Goal: Task Accomplishment & Management: Use online tool/utility

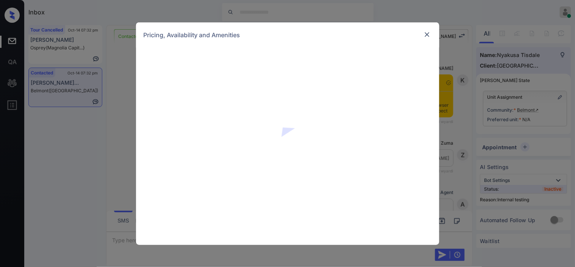
scroll to position [1683, 0]
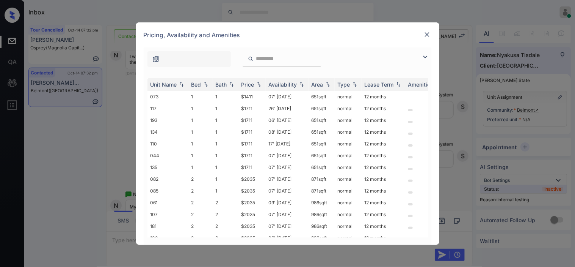
click at [427, 55] on img at bounding box center [425, 56] width 9 height 9
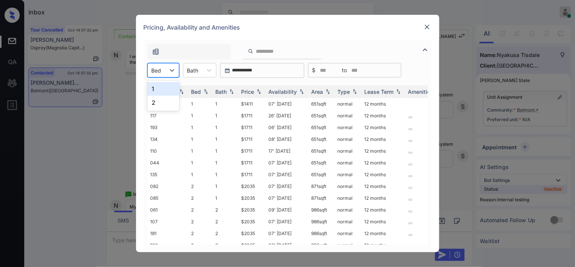
click at [164, 70] on div "Bed" at bounding box center [156, 70] width 17 height 11
click at [165, 97] on div "2" at bounding box center [163, 103] width 32 height 14
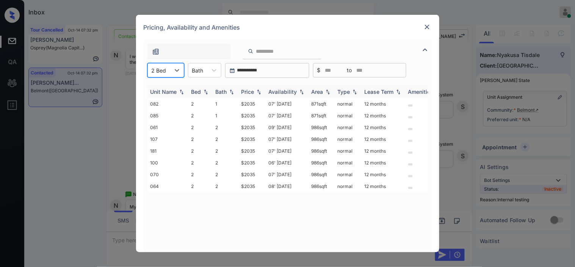
click at [259, 90] on img at bounding box center [259, 91] width 8 height 5
click at [259, 90] on img at bounding box center [259, 92] width 8 height 6
drag, startPoint x: 237, startPoint y: 158, endPoint x: 268, endPoint y: 161, distance: 32.0
click at [268, 161] on tr "100 2 2 $2035 06' Feb 26 986 sqft normal 12 months" at bounding box center [345, 163] width 396 height 12
copy tr "$2035"
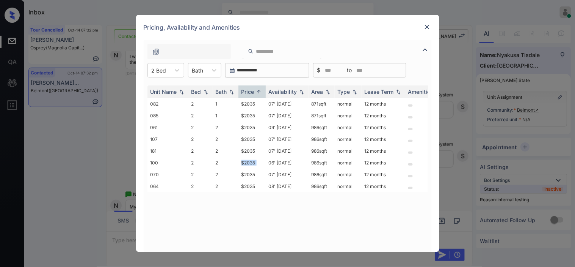
click at [427, 28] on img at bounding box center [427, 27] width 8 height 8
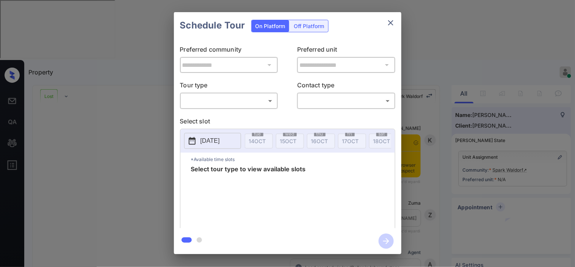
scroll to position [5664, 0]
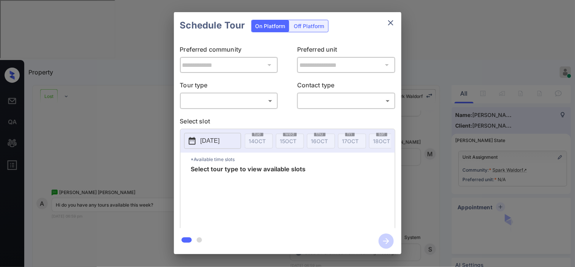
click at [225, 97] on body "Property [PERSON_NAME] Online Set yourself offline Set yourself on break Profil…" at bounding box center [287, 133] width 575 height 267
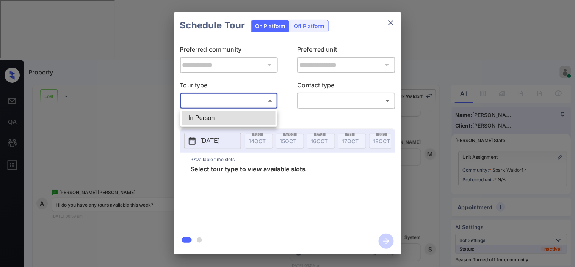
click at [222, 118] on li "In Person" at bounding box center [228, 118] width 93 height 14
type input "********"
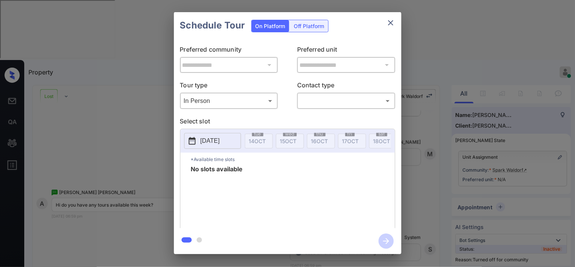
click at [220, 136] on p "[DATE]" at bounding box center [210, 140] width 19 height 9
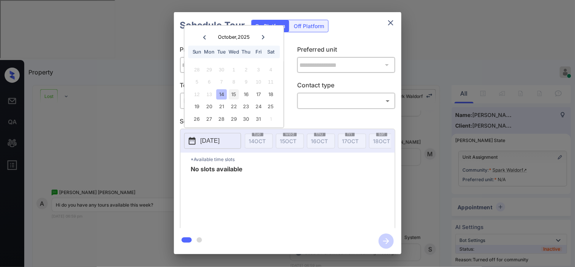
click at [233, 96] on div "15" at bounding box center [234, 94] width 10 height 10
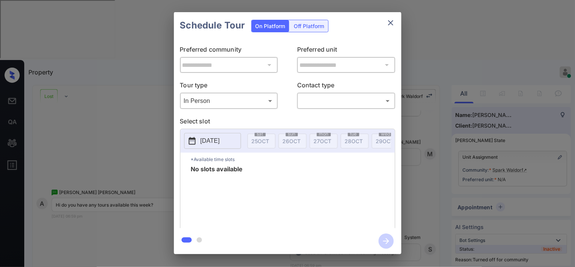
scroll to position [0, 371]
click at [220, 141] on p "[DATE]" at bounding box center [210, 140] width 19 height 9
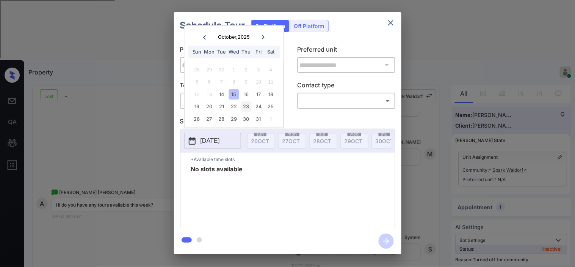
drag, startPoint x: 234, startPoint y: 105, endPoint x: 246, endPoint y: 105, distance: 11.4
click at [240, 105] on div "19 20 21 22 23 24 25" at bounding box center [234, 106] width 94 height 12
click at [246, 105] on div "23" at bounding box center [246, 107] width 10 height 10
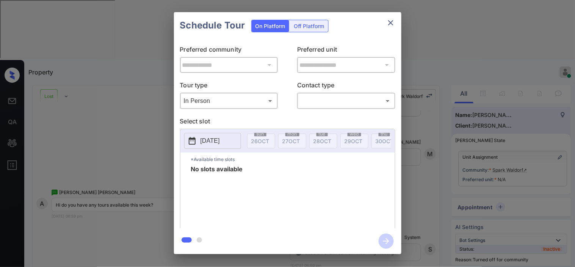
click at [130, 96] on div "**********" at bounding box center [287, 133] width 575 height 266
